Goal: Task Accomplishment & Management: Use online tool/utility

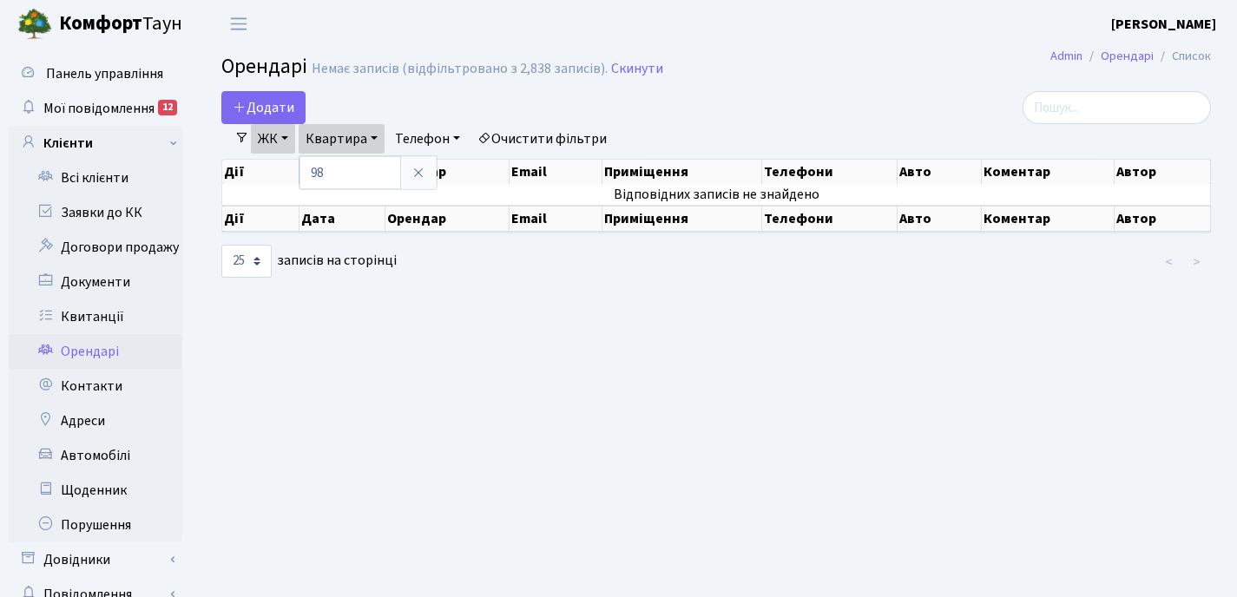
select select "25"
click at [108, 319] on link "Квитанції" at bounding box center [96, 317] width 174 height 35
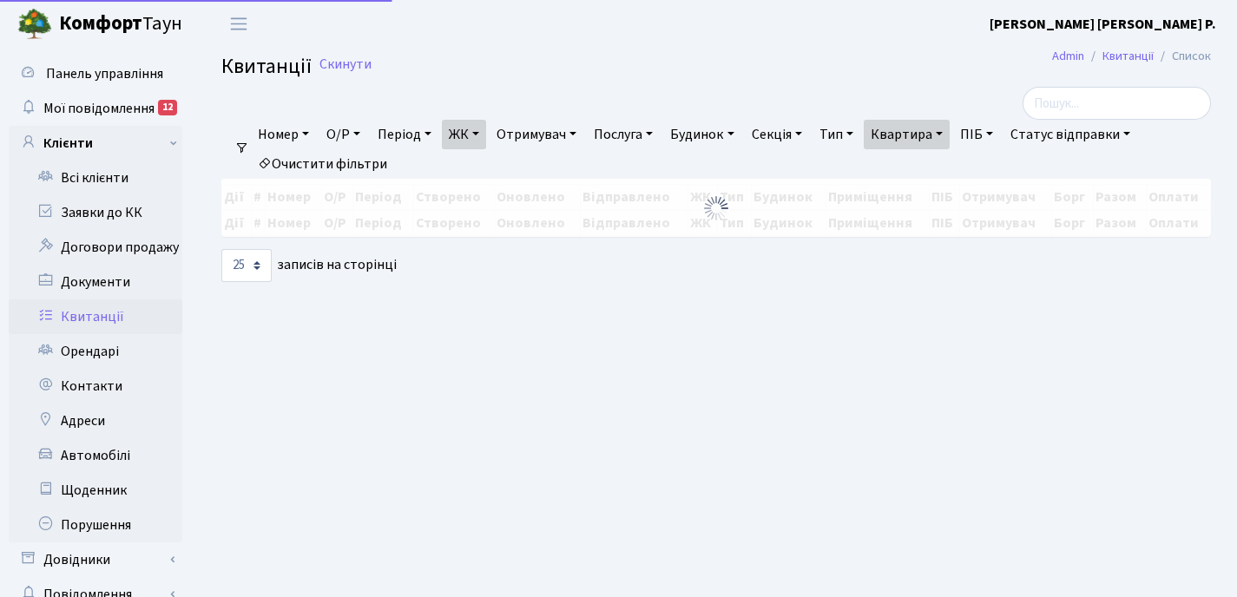
select select "25"
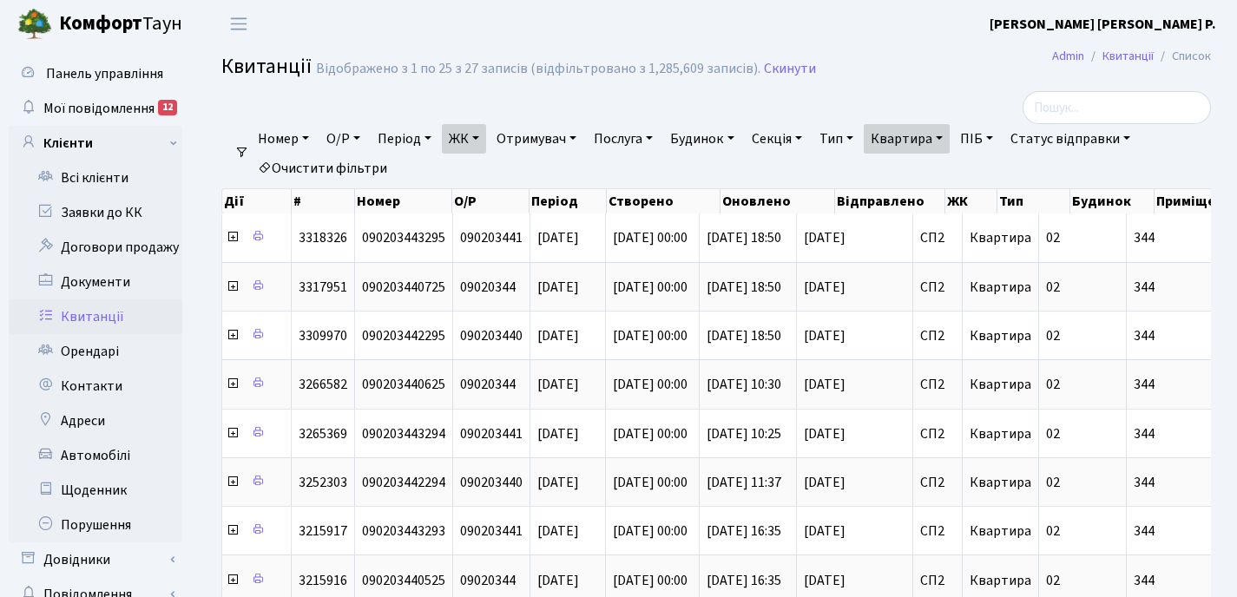
click at [950, 132] on link "Квартира" at bounding box center [907, 139] width 86 height 30
click at [937, 168] on input "344" at bounding box center [916, 172] width 102 height 33
type input "3"
type input "111"
click at [484, 140] on link "ЖК" at bounding box center [464, 139] width 44 height 30
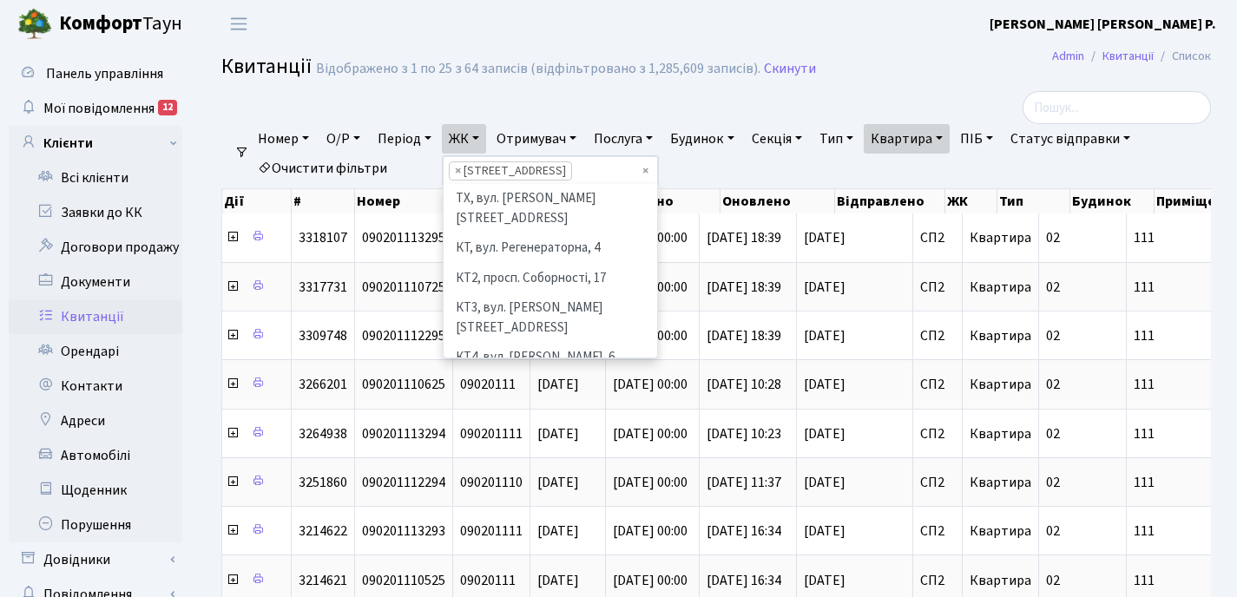
scroll to position [240, 0]
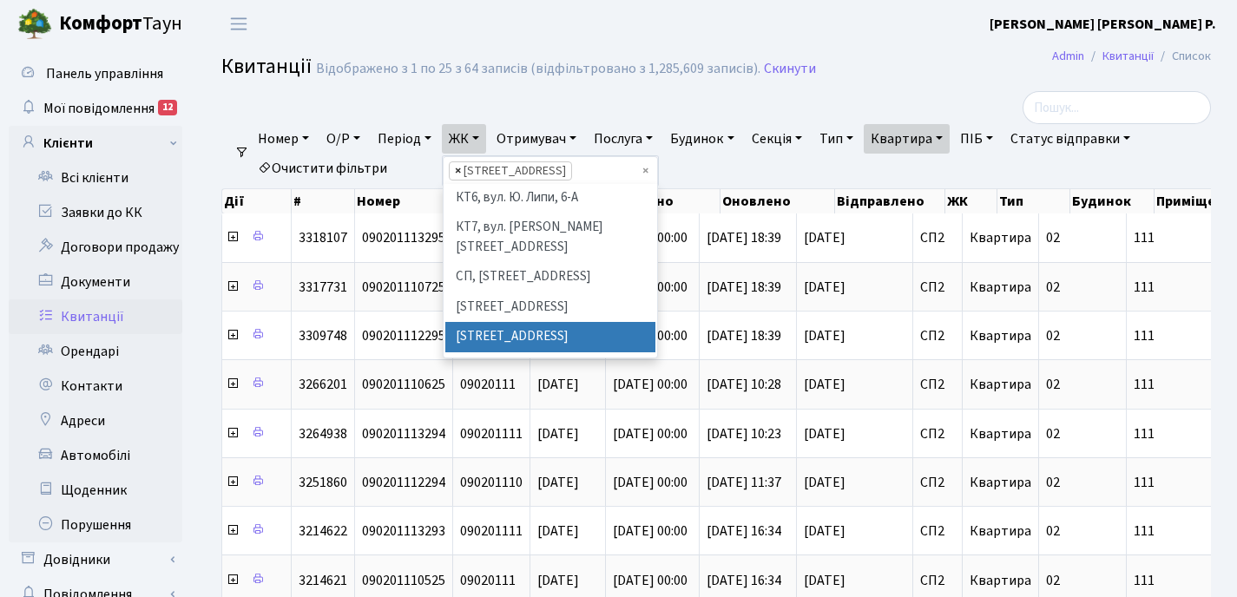
click at [461, 172] on span "×" at bounding box center [458, 170] width 6 height 17
select select
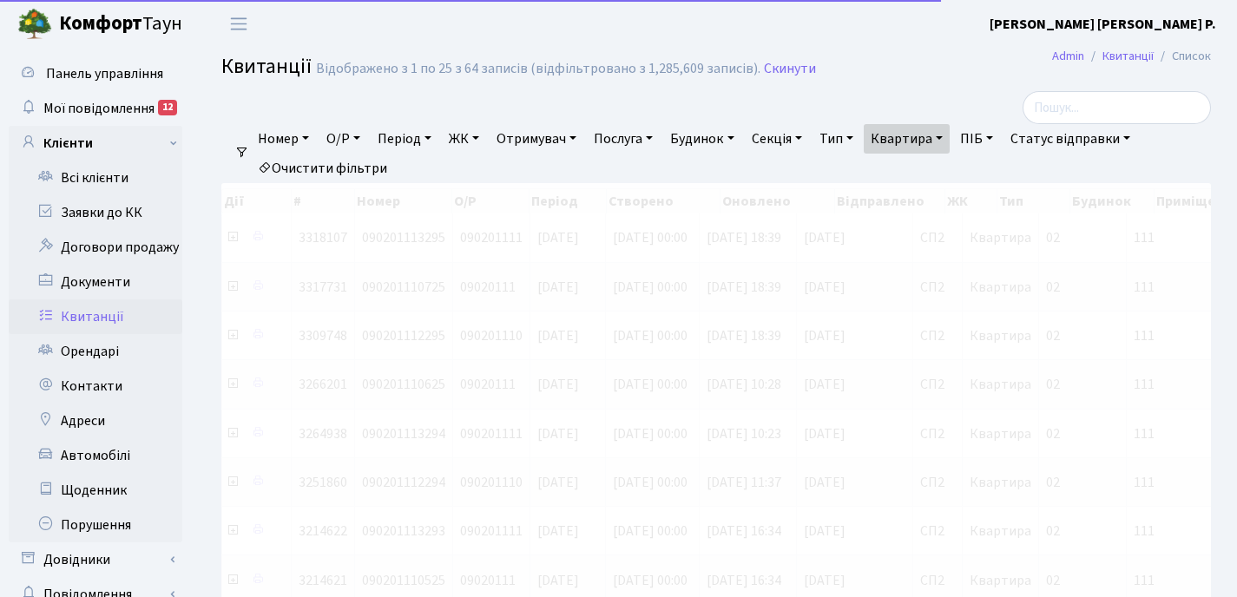
click at [483, 137] on link "ЖК" at bounding box center [464, 139] width 44 height 30
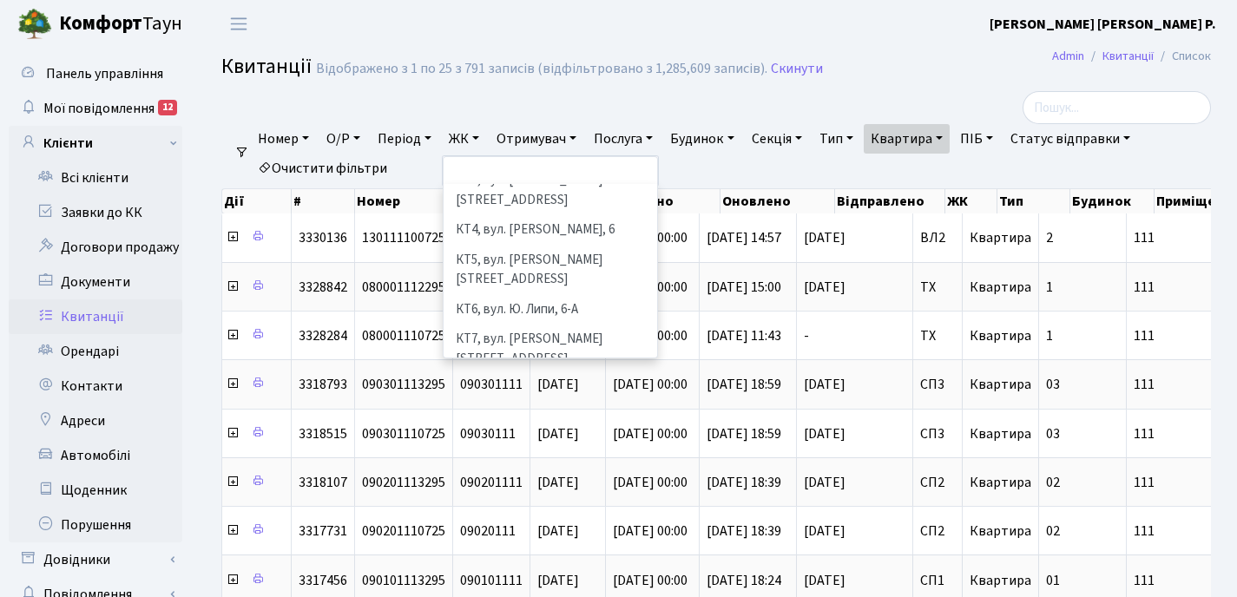
scroll to position [127, 0]
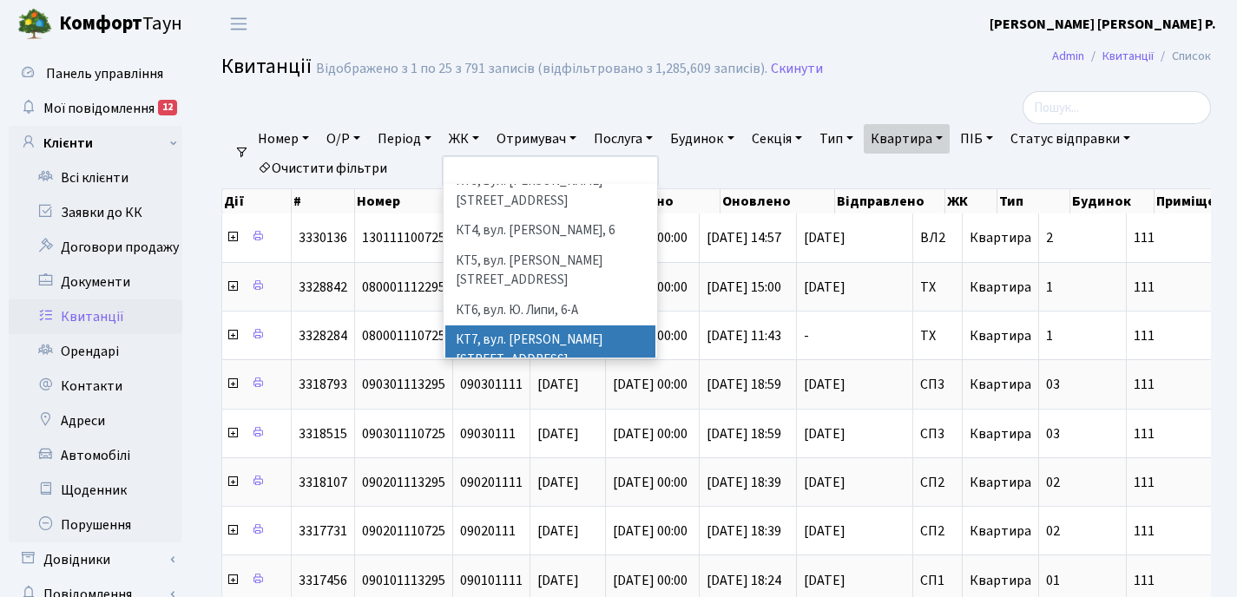
click at [496, 326] on li "КТ7, вул. [PERSON_NAME][STREET_ADDRESS]" at bounding box center [550, 350] width 210 height 49
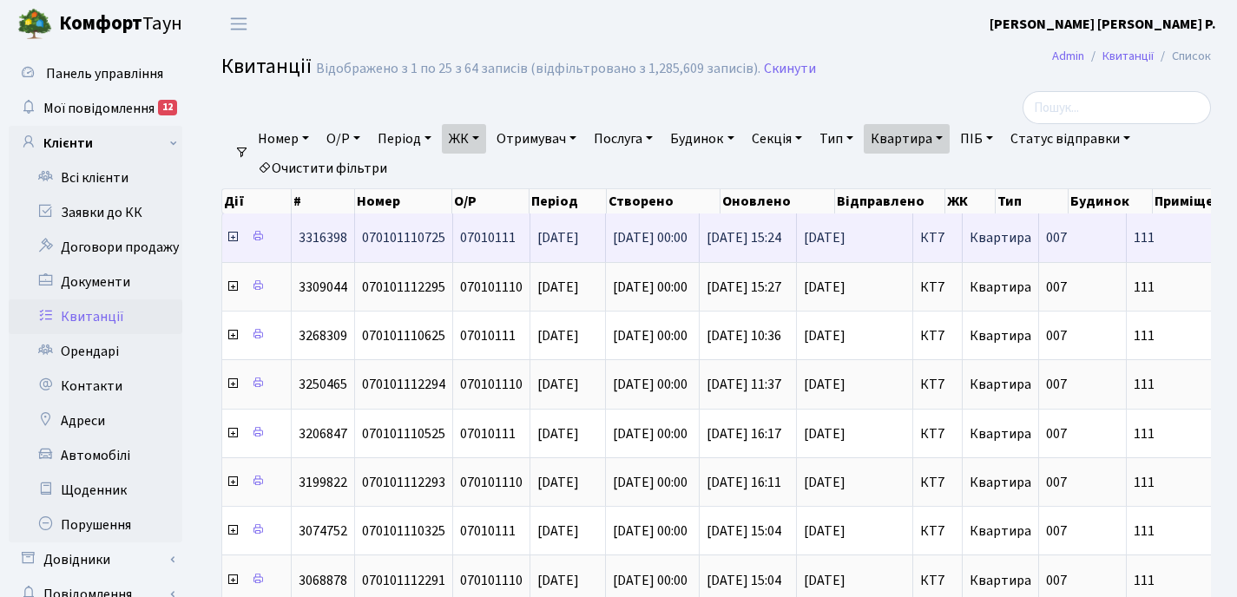
click at [233, 238] on icon at bounding box center [233, 237] width 14 height 14
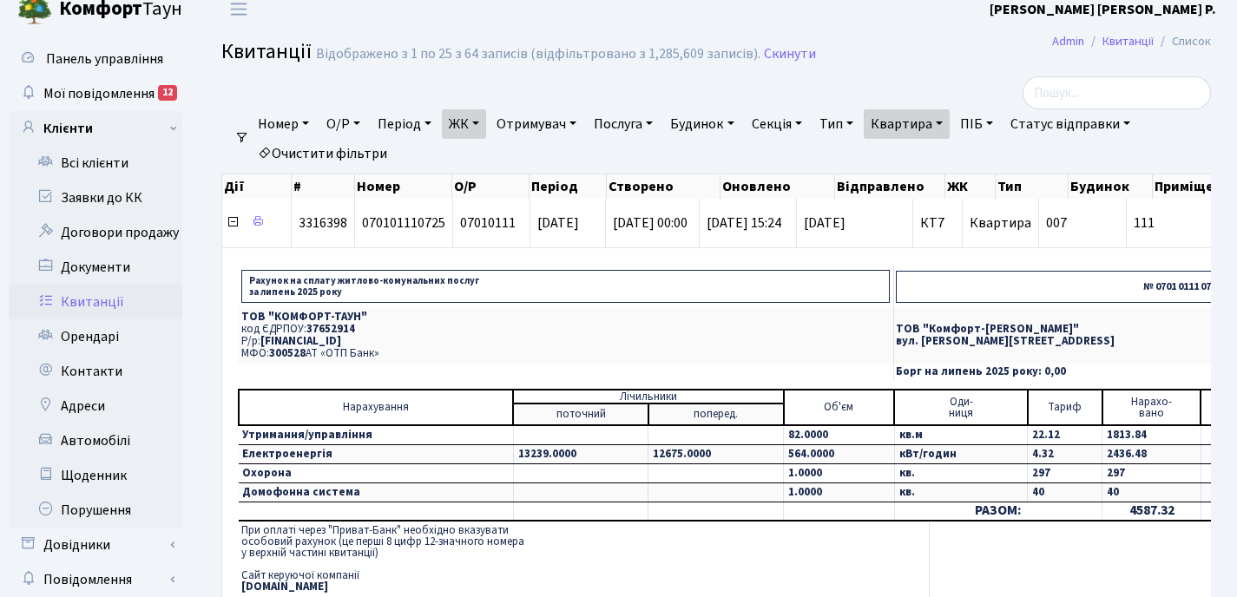
scroll to position [28, 0]
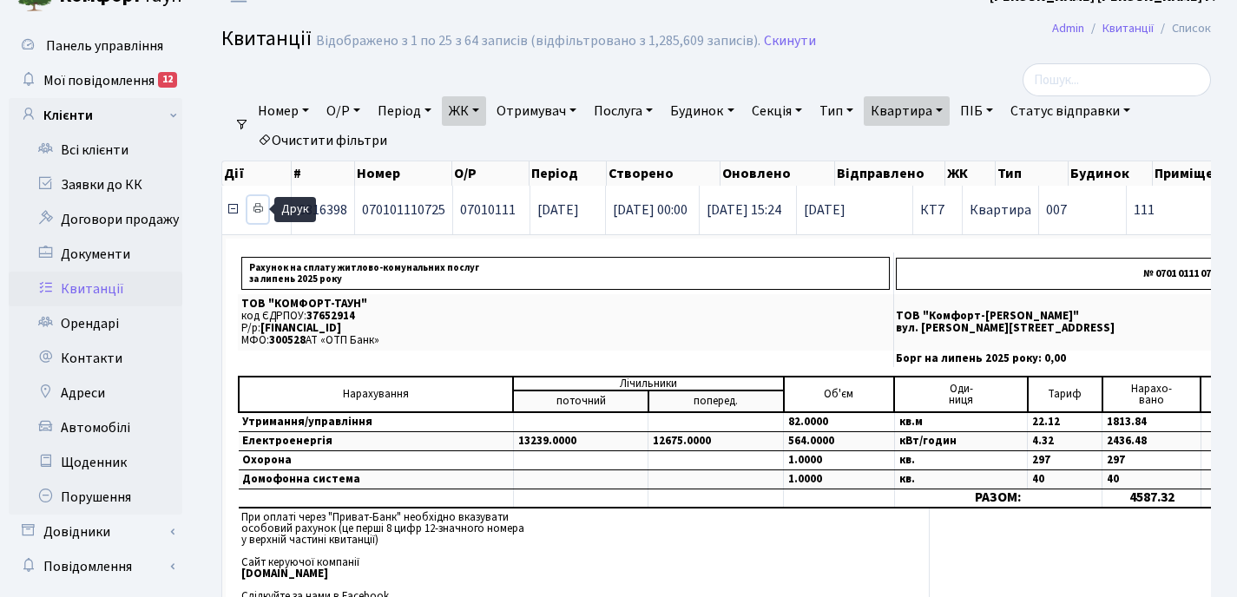
click at [257, 208] on icon at bounding box center [258, 208] width 12 height 12
